Goal: Check status: Check status

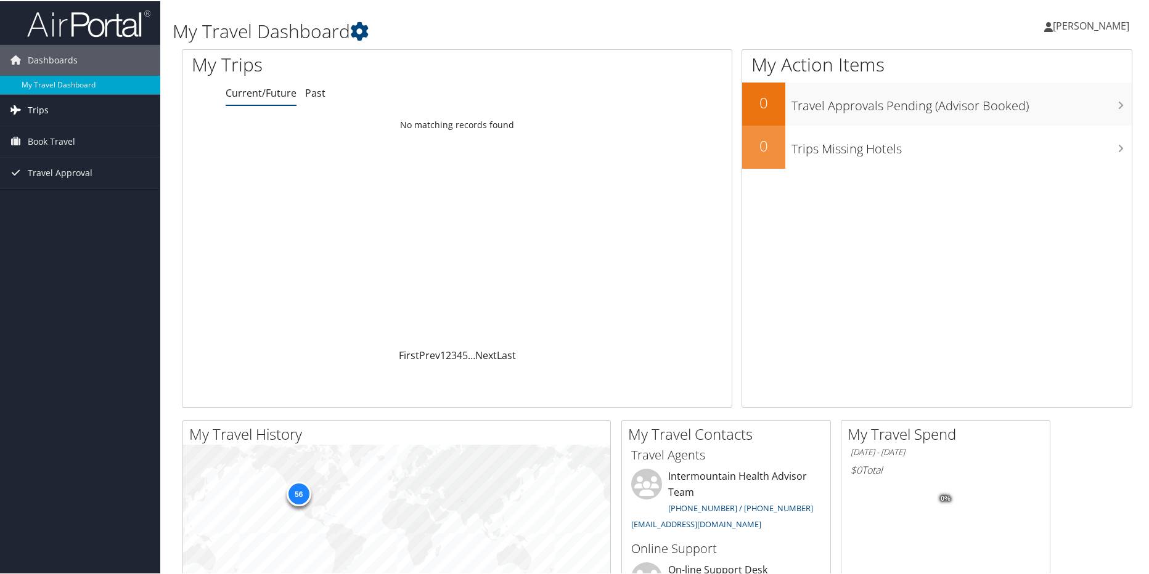
click at [33, 113] on span "Trips" at bounding box center [38, 109] width 21 height 31
click at [53, 131] on link "Current/Future Trips" at bounding box center [80, 134] width 160 height 18
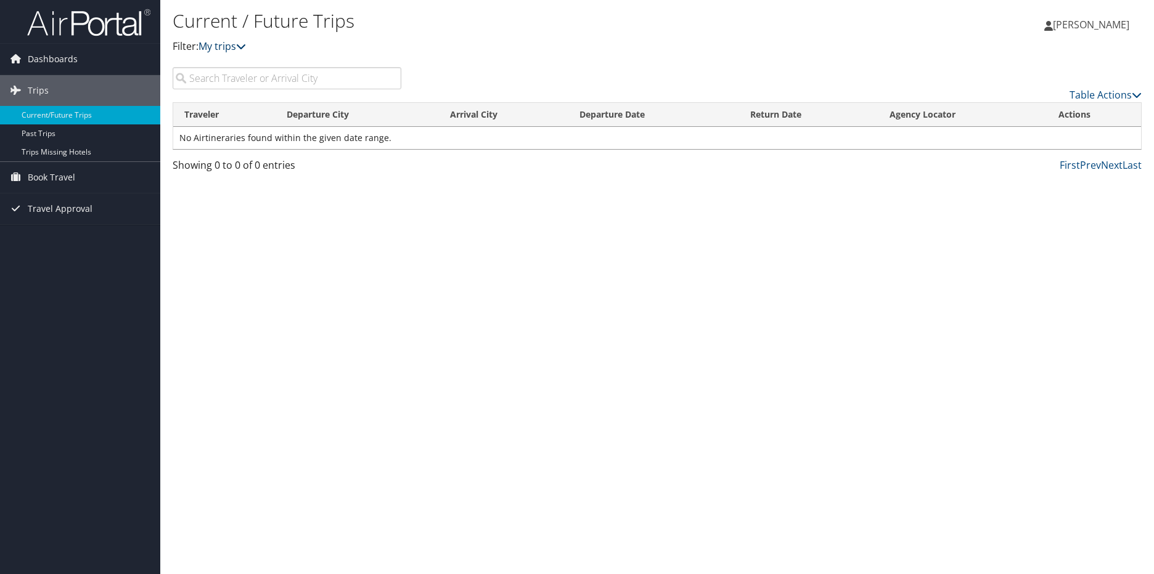
click at [231, 49] on link "My trips" at bounding box center [221, 46] width 47 height 14
click at [246, 47] on icon at bounding box center [241, 46] width 10 height 10
click at [1119, 94] on link "Table Actions" at bounding box center [1105, 95] width 72 height 14
click at [933, 198] on div at bounding box center [577, 287] width 1154 height 574
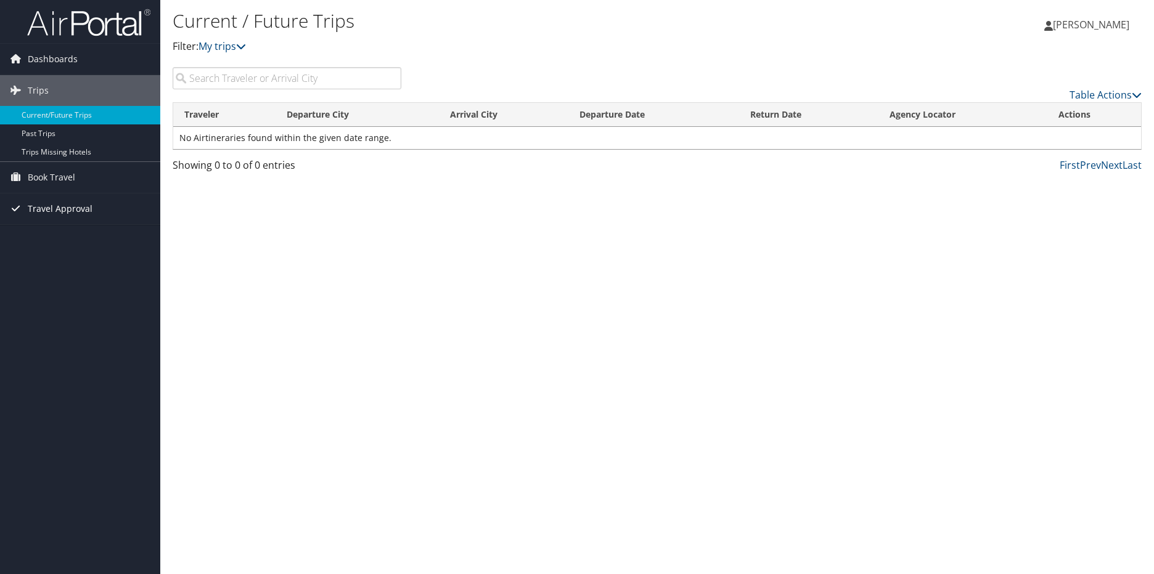
click at [60, 202] on span "Travel Approval" at bounding box center [60, 209] width 65 height 31
click at [70, 246] on link "Approved Trips" at bounding box center [80, 252] width 160 height 18
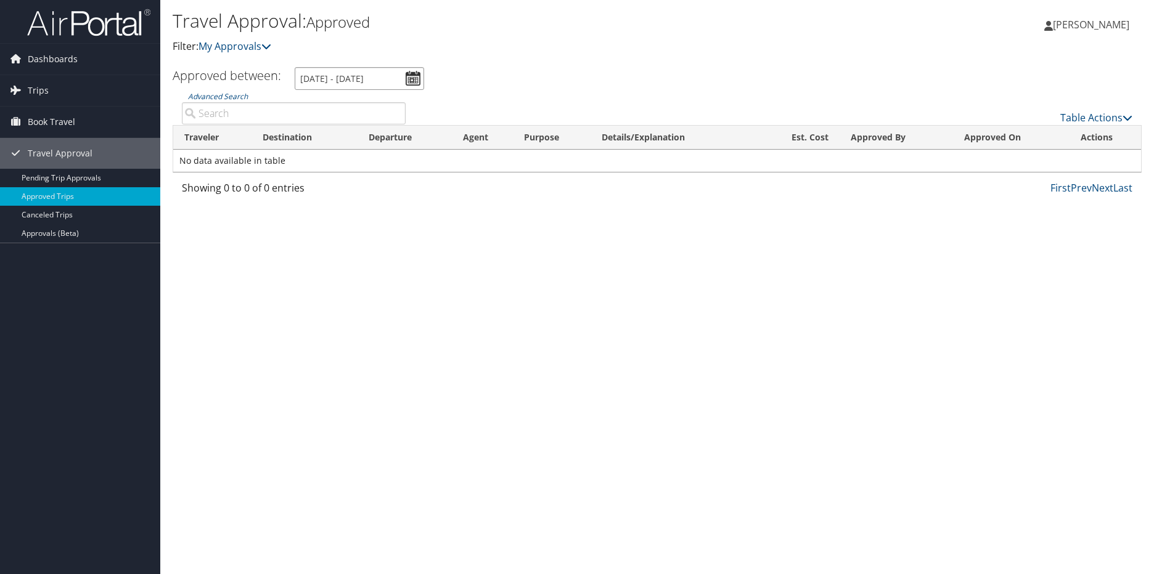
click at [420, 76] on input "8/3/2025 - 9/3/2025" at bounding box center [359, 78] width 129 height 23
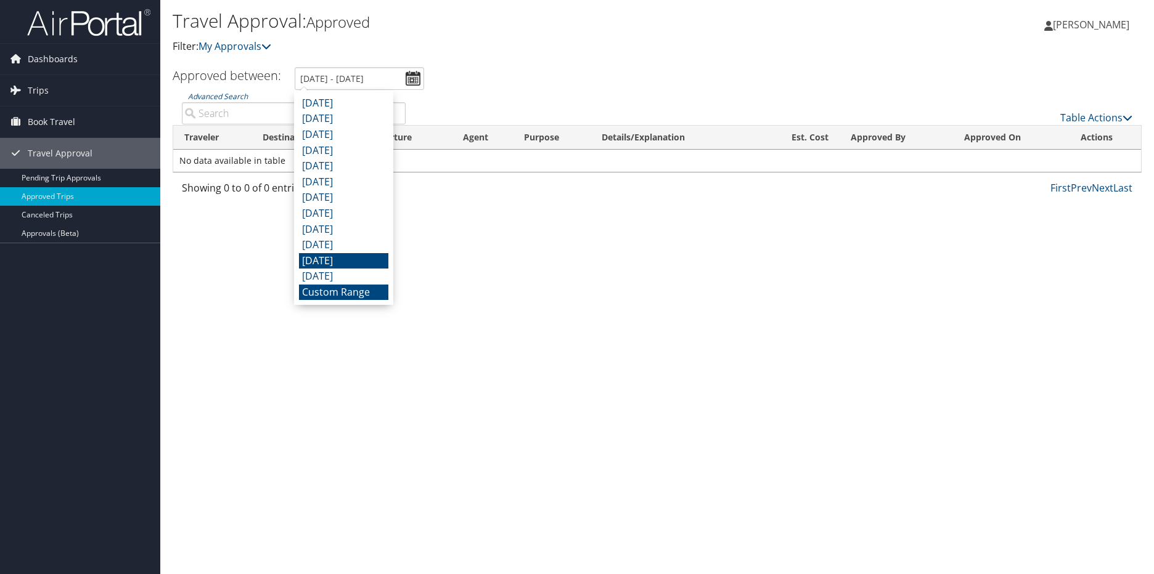
click at [361, 263] on li "October 2024" at bounding box center [343, 261] width 89 height 16
type input "10/1/2024 - 10/31/2024"
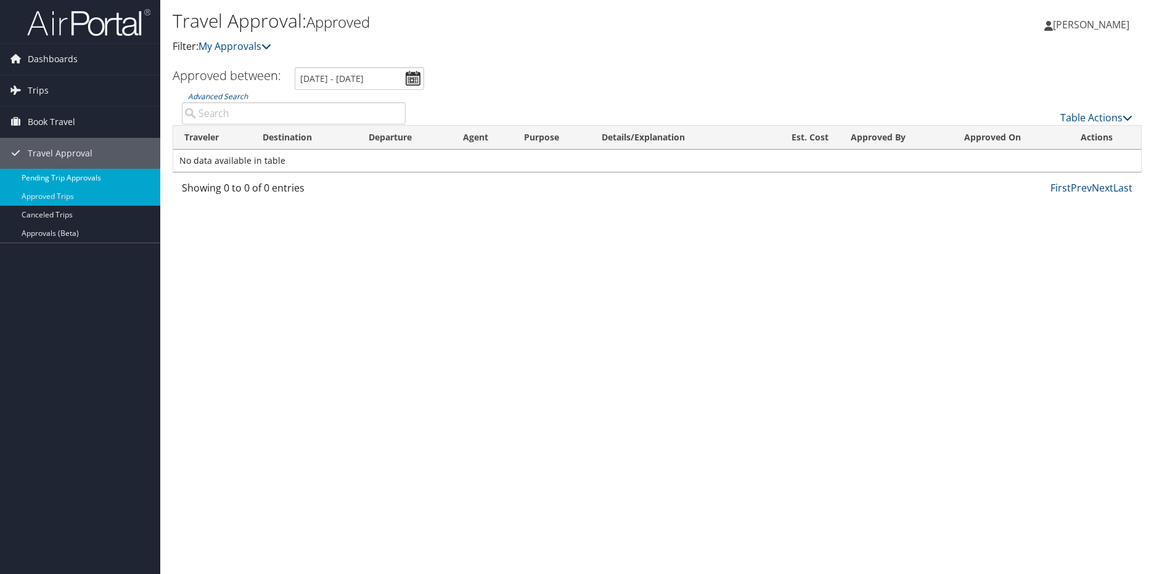
click at [99, 173] on link "Pending Trip Approvals" at bounding box center [80, 178] width 160 height 18
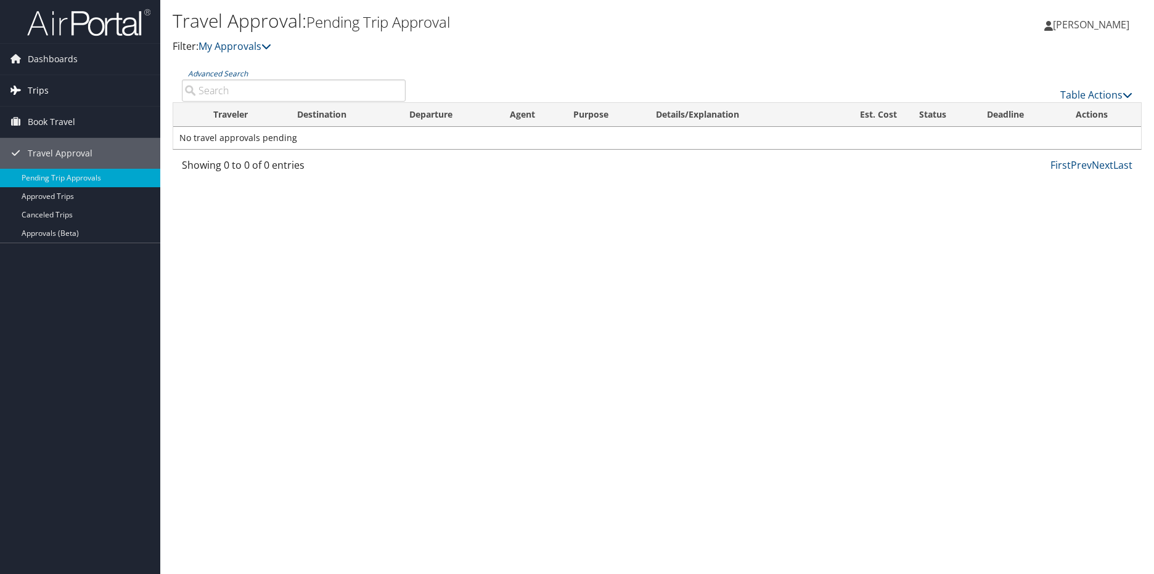
click at [38, 88] on span "Trips" at bounding box center [38, 90] width 21 height 31
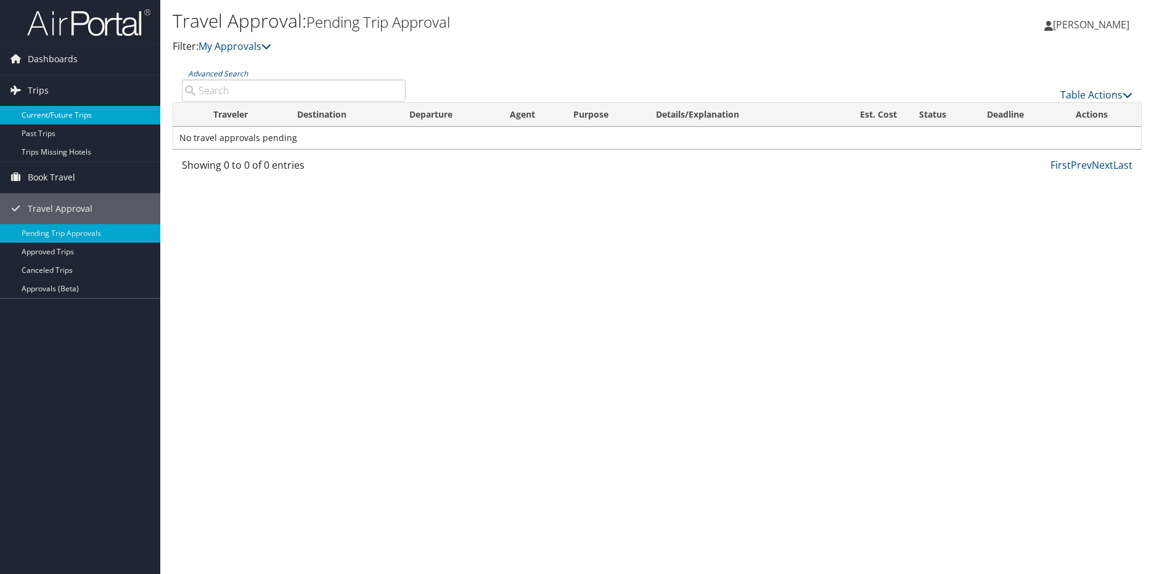
click at [55, 113] on link "Current/Future Trips" at bounding box center [80, 115] width 160 height 18
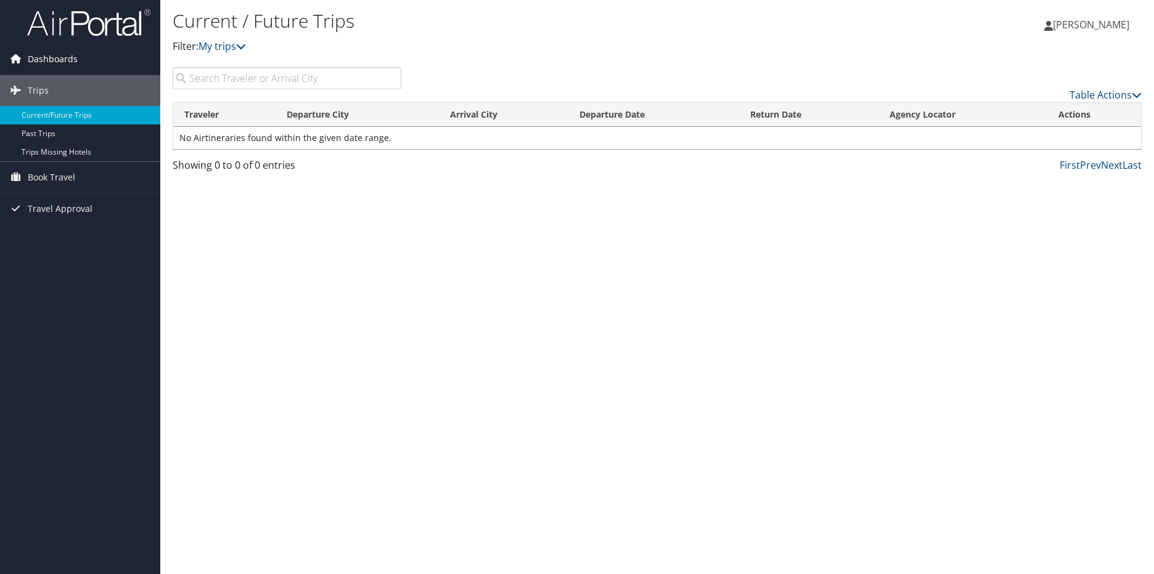
click at [64, 60] on span "Dashboards" at bounding box center [53, 59] width 50 height 31
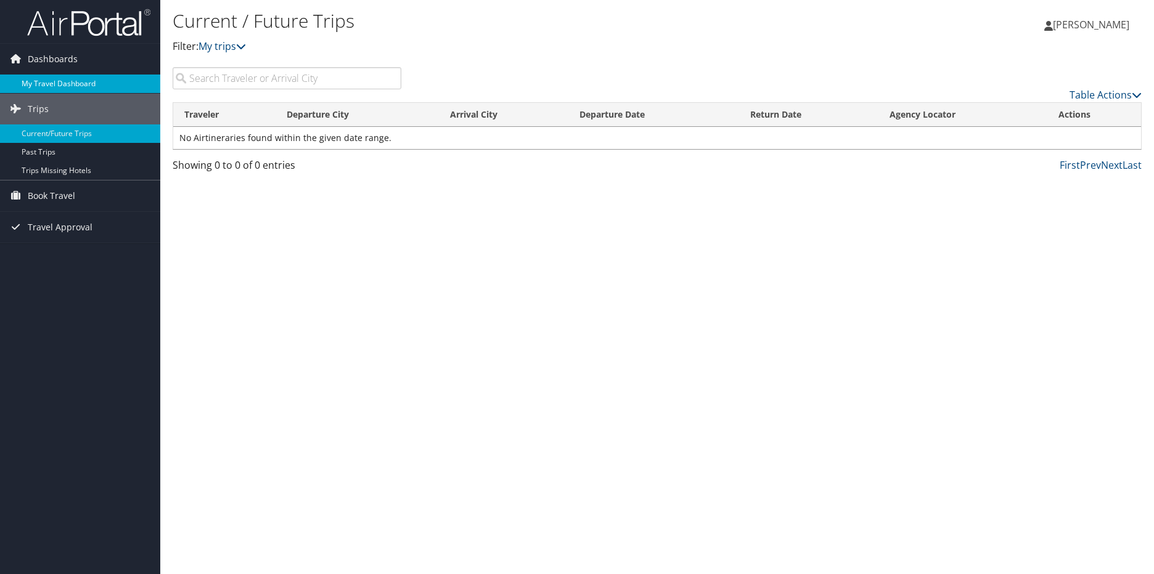
click at [92, 79] on link "My Travel Dashboard" at bounding box center [80, 84] width 160 height 18
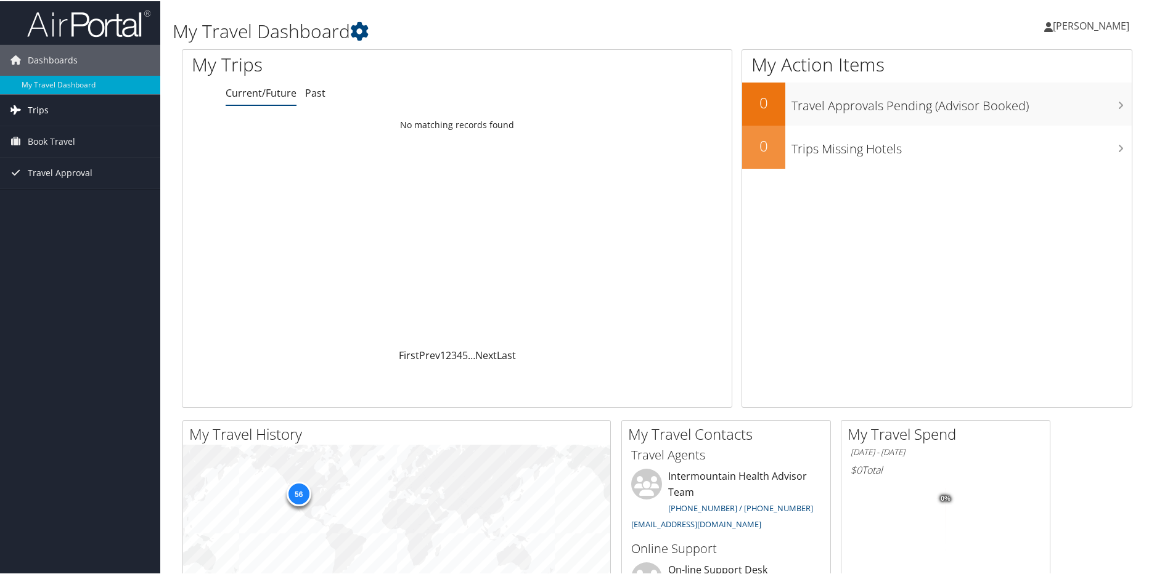
click at [29, 111] on span "Trips" at bounding box center [38, 109] width 21 height 31
click at [38, 108] on span "Trips" at bounding box center [38, 109] width 21 height 31
